Goal: Navigation & Orientation: Find specific page/section

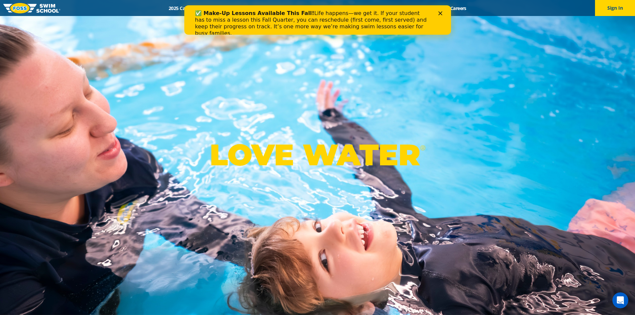
click at [30, 10] on img at bounding box center [31, 8] width 57 height 10
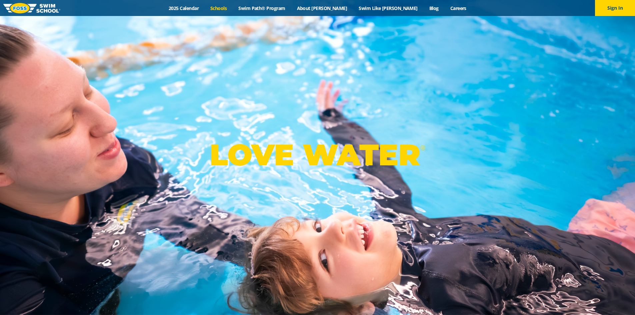
click at [233, 9] on link "Schools" at bounding box center [219, 8] width 28 height 6
